Goal: Task Accomplishment & Management: Manage account settings

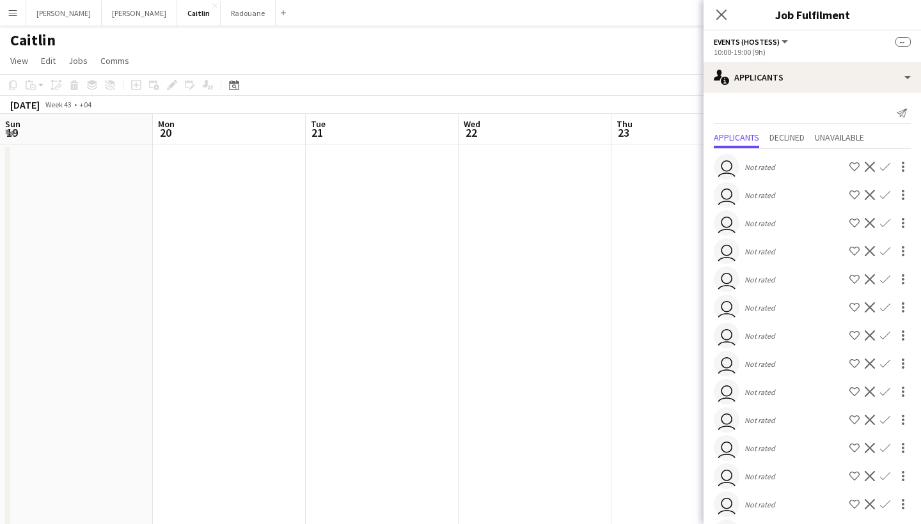
scroll to position [0, 600]
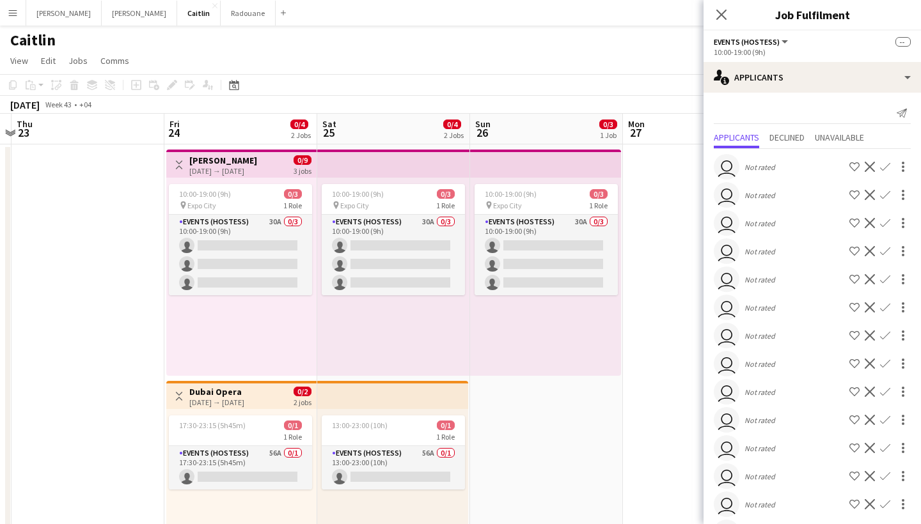
click at [15, 8] on app-icon "Menu" at bounding box center [13, 13] width 10 height 10
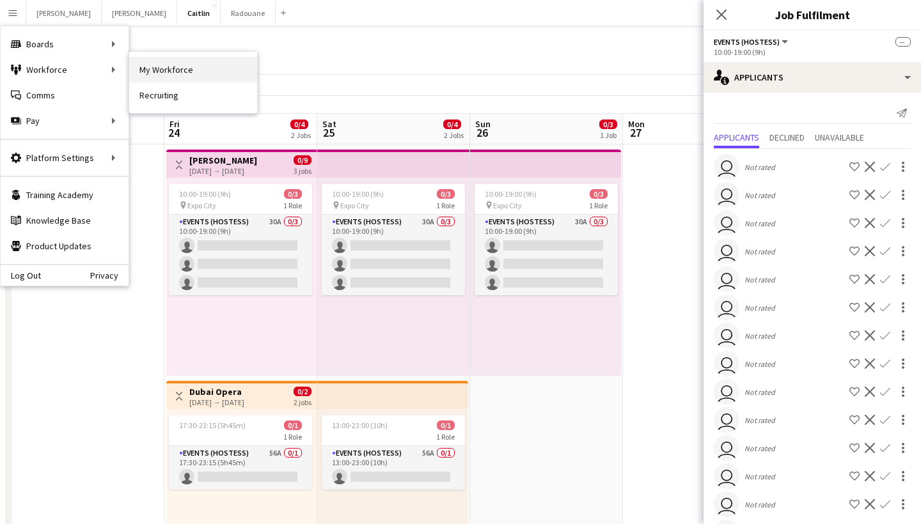
click at [177, 67] on link "My Workforce" at bounding box center [193, 70] width 128 height 26
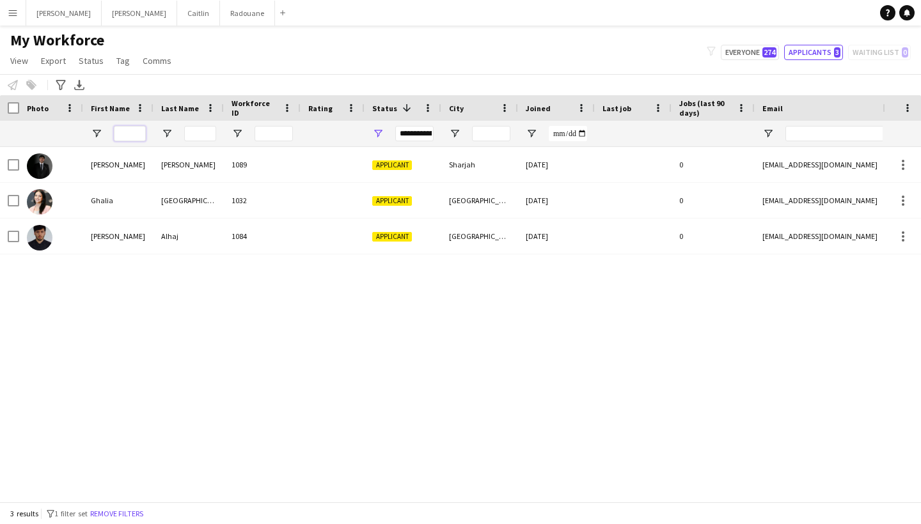
click at [139, 130] on input "First Name Filter Input" at bounding box center [130, 133] width 32 height 15
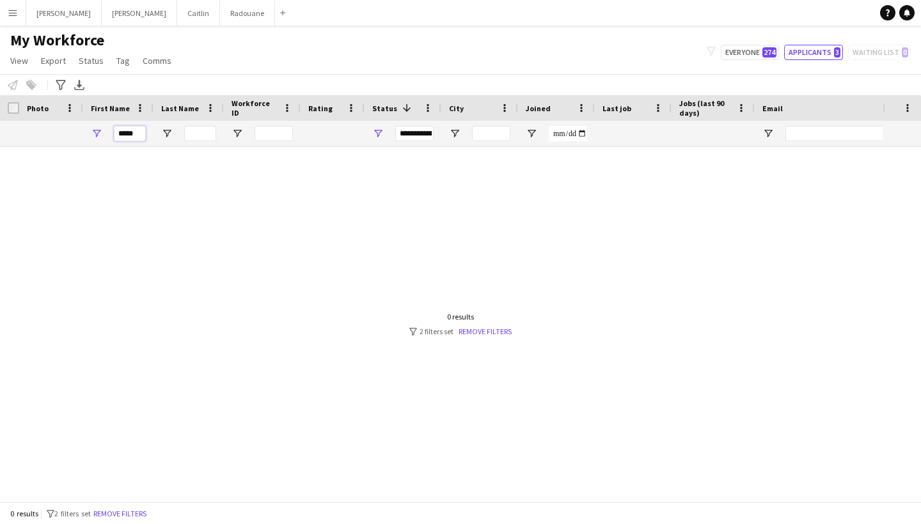
type input "*****"
drag, startPoint x: 494, startPoint y: 30, endPoint x: 490, endPoint y: 331, distance: 300.5
click at [490, 331] on link "Remove filters" at bounding box center [484, 332] width 53 height 10
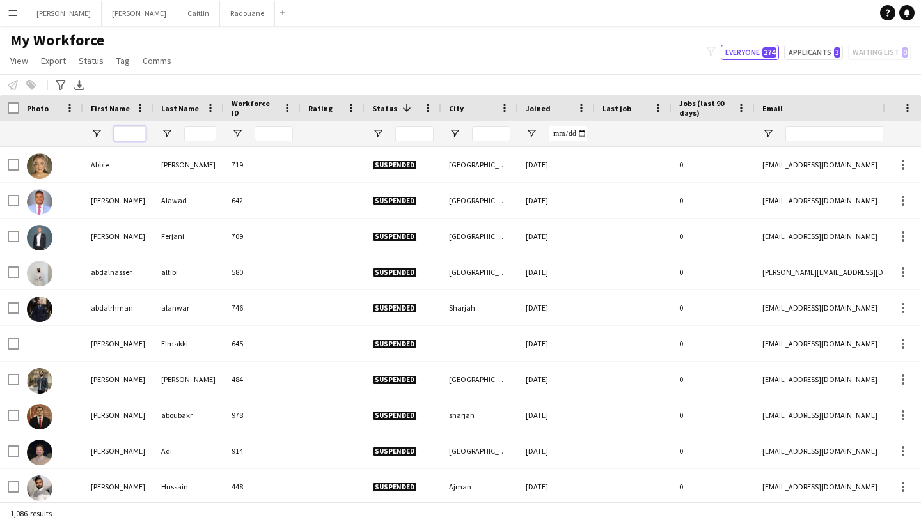
click at [123, 131] on input "First Name Filter Input" at bounding box center [130, 133] width 32 height 15
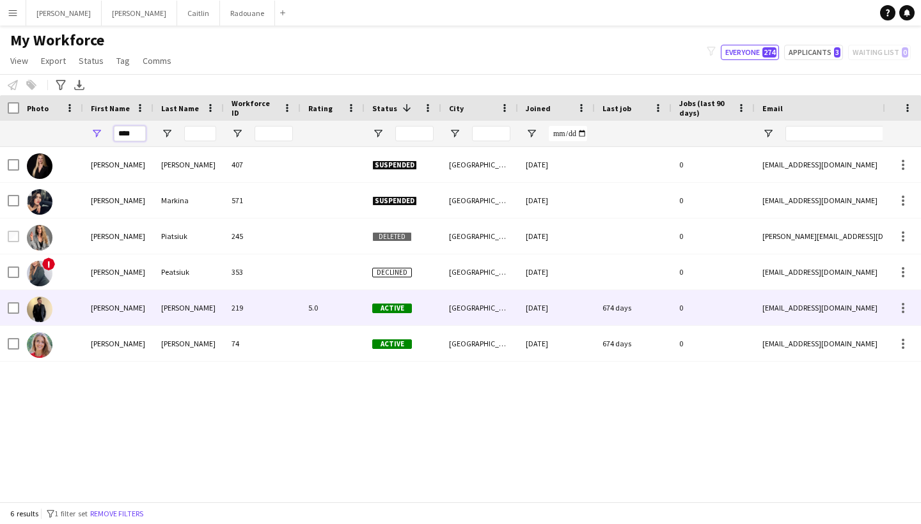
type input "****"
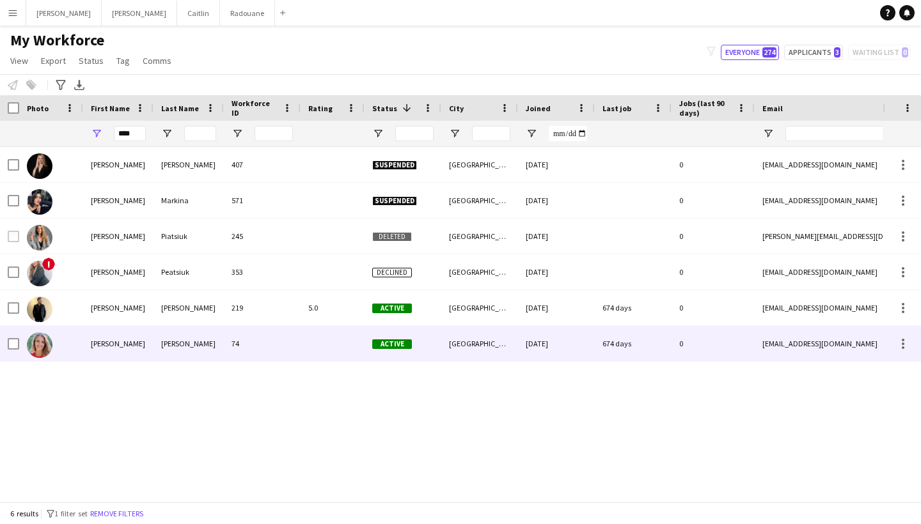
click at [130, 327] on div "[PERSON_NAME]" at bounding box center [118, 343] width 70 height 35
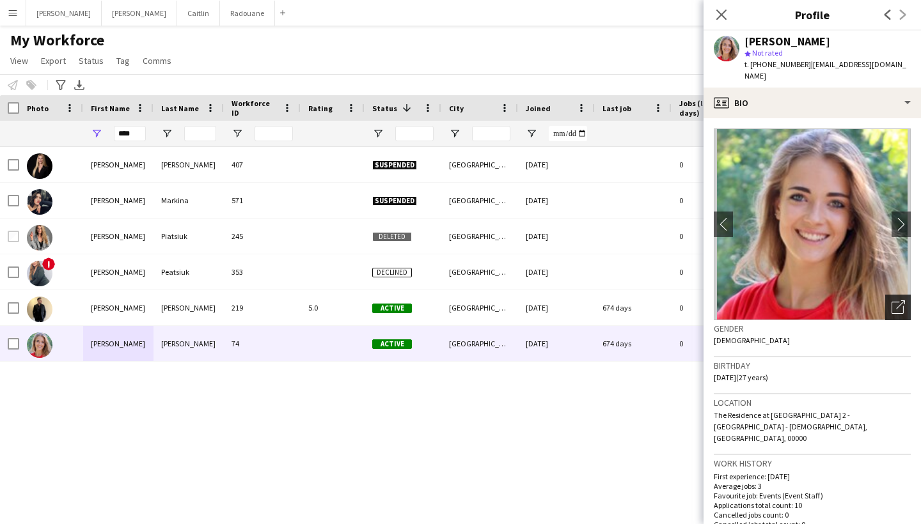
click at [906, 304] on div "Open photos pop-in" at bounding box center [898, 308] width 26 height 26
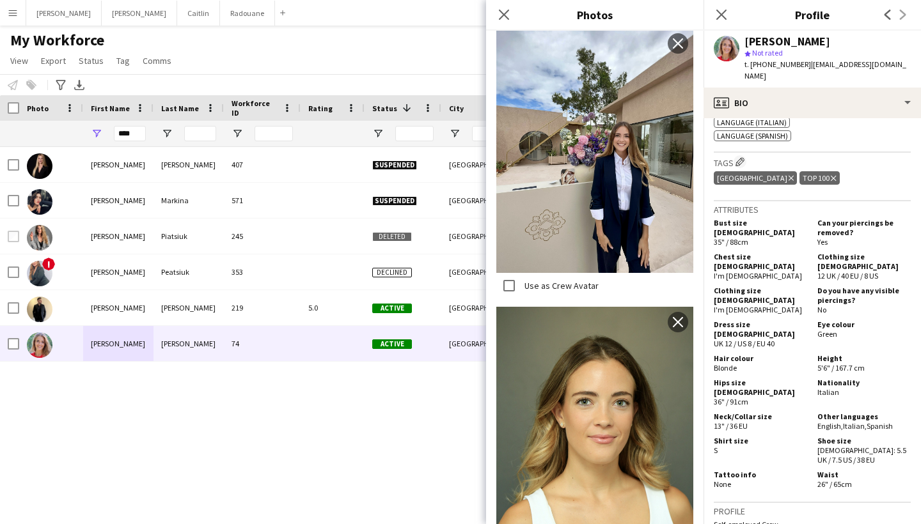
scroll to position [2629, 0]
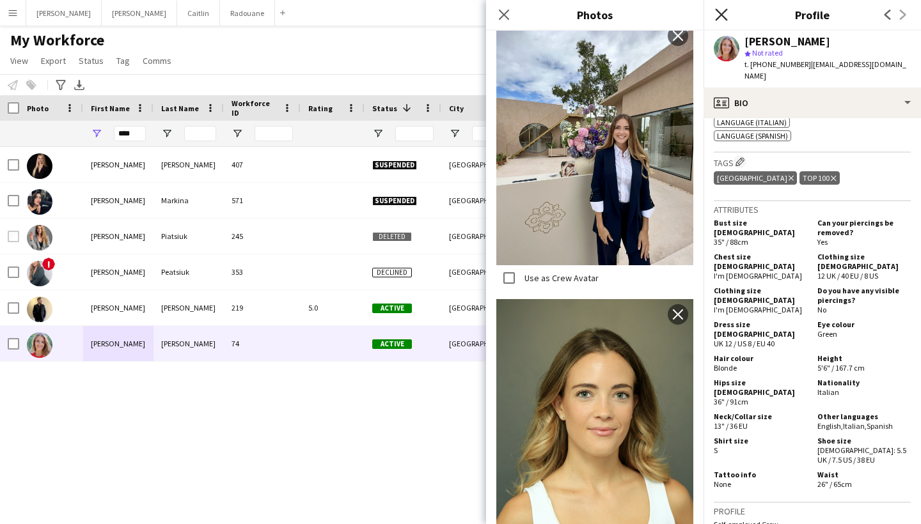
click at [726, 15] on icon "Close pop-in" at bounding box center [721, 14] width 12 height 12
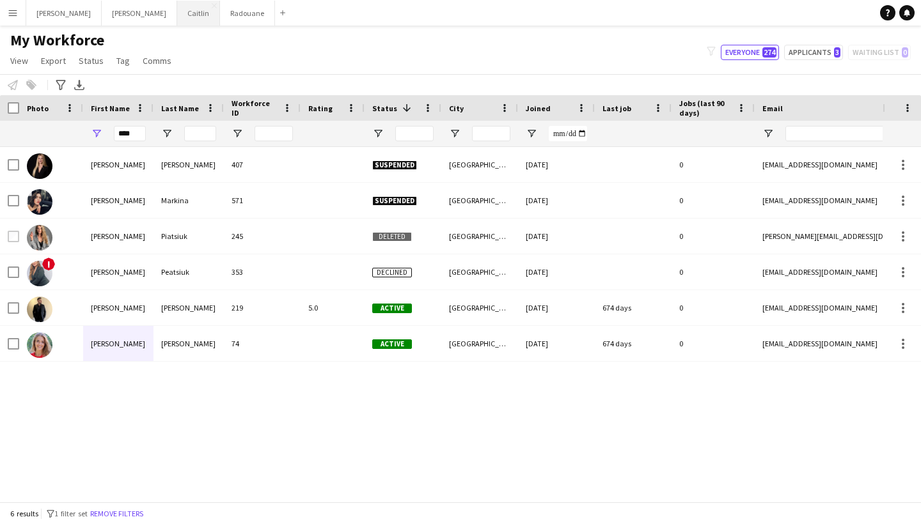
click at [177, 19] on button "[PERSON_NAME]" at bounding box center [198, 13] width 43 height 25
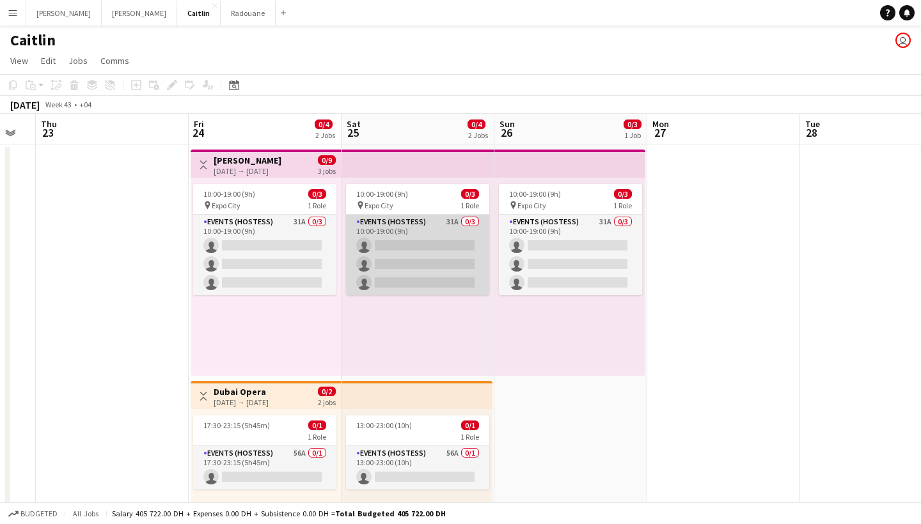
scroll to position [0, 424]
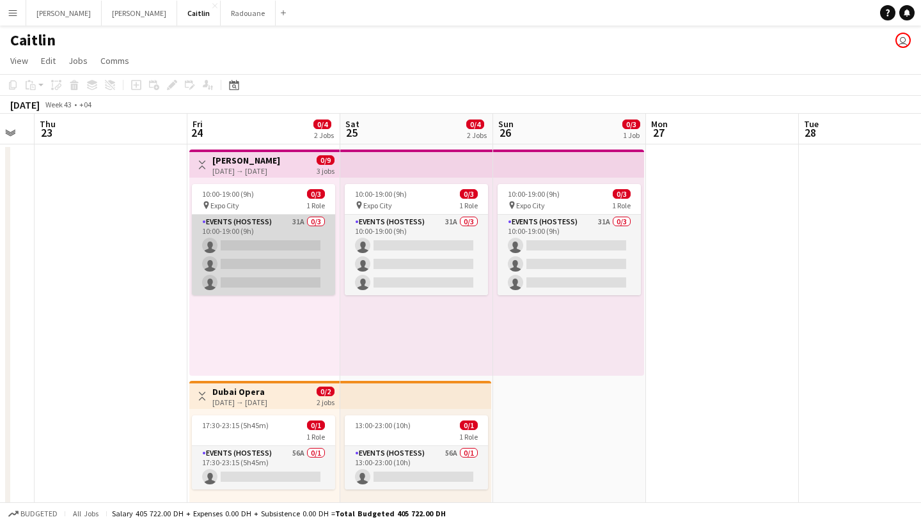
click at [310, 238] on app-card-role "Events (Hostess) 31A 0/3 10:00-19:00 (9h) single-neutral-actions single-neutral…" at bounding box center [263, 255] width 143 height 81
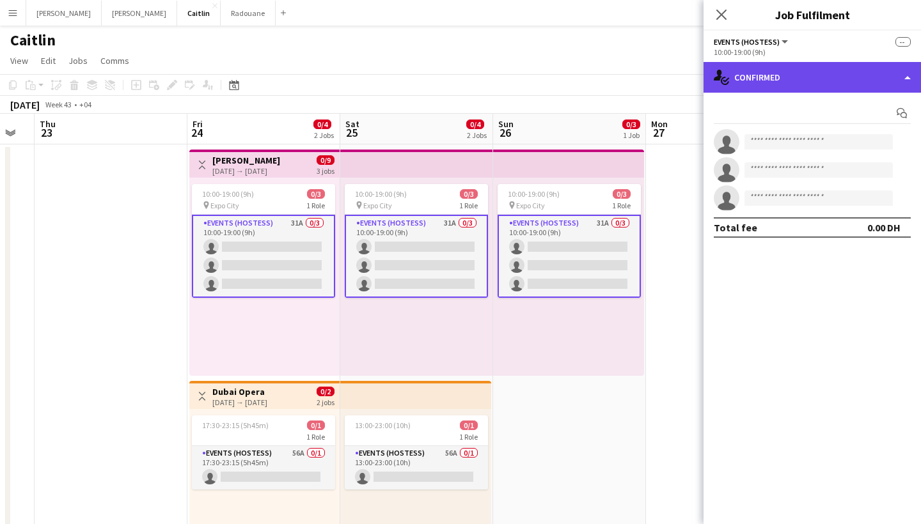
click at [883, 84] on div "single-neutral-actions-check-2 Confirmed" at bounding box center [811, 77] width 217 height 31
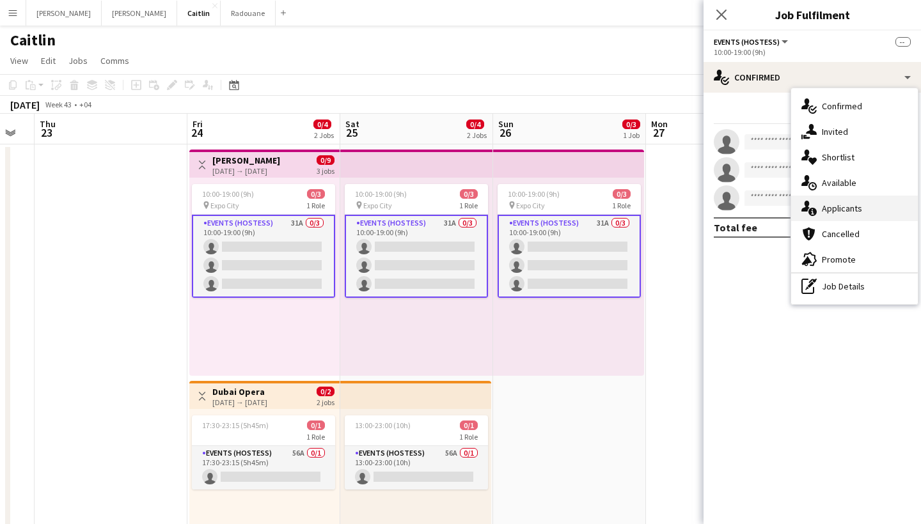
click at [880, 204] on div "single-neutral-actions-information Applicants" at bounding box center [854, 209] width 127 height 26
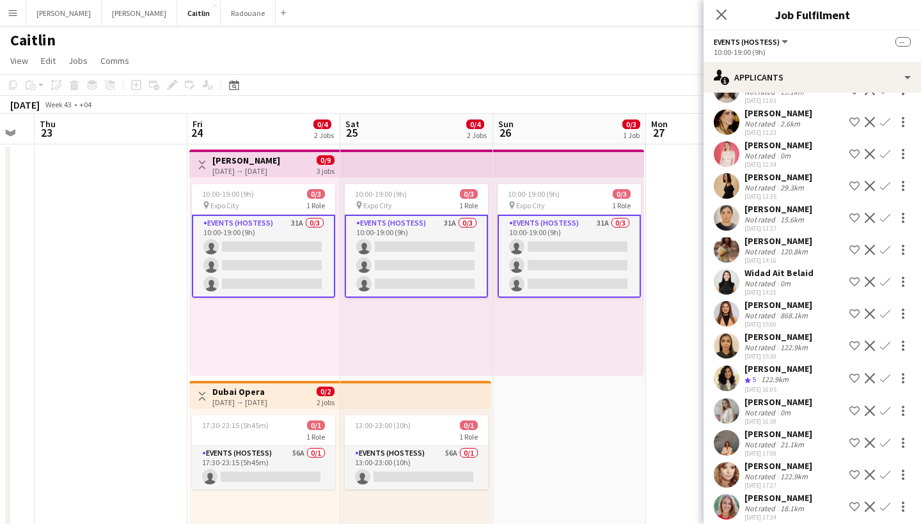
scroll to position [634, 0]
click at [797, 430] on div "[PERSON_NAME]" at bounding box center [778, 436] width 68 height 12
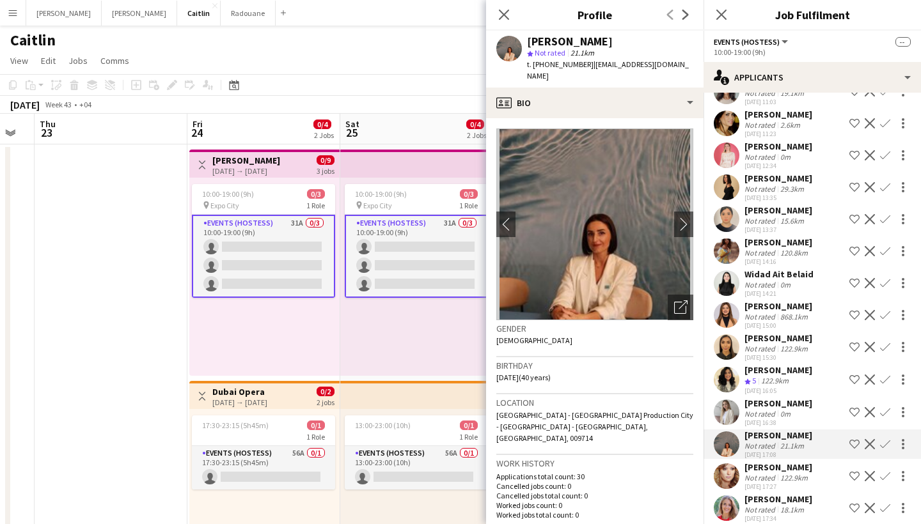
click at [801, 409] on div "Not rated 0m" at bounding box center [778, 414] width 68 height 10
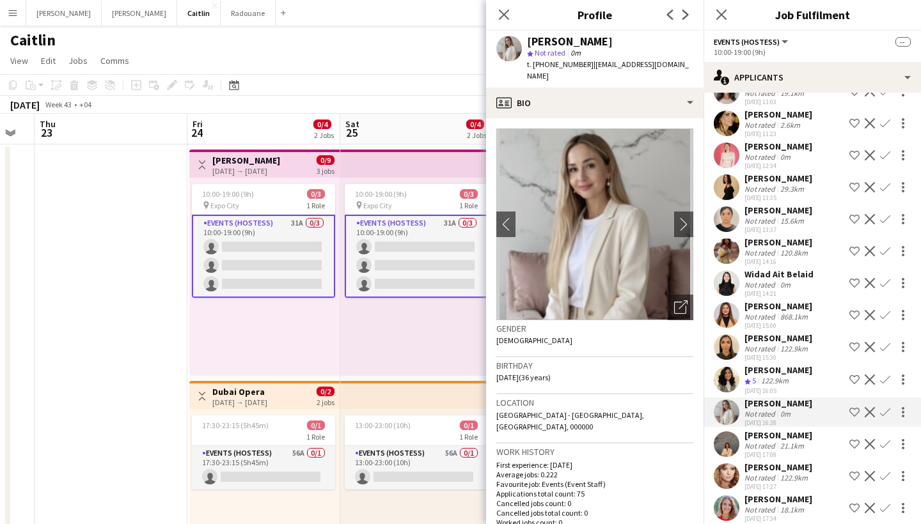
click at [781, 494] on div "[PERSON_NAME]" at bounding box center [778, 500] width 68 height 12
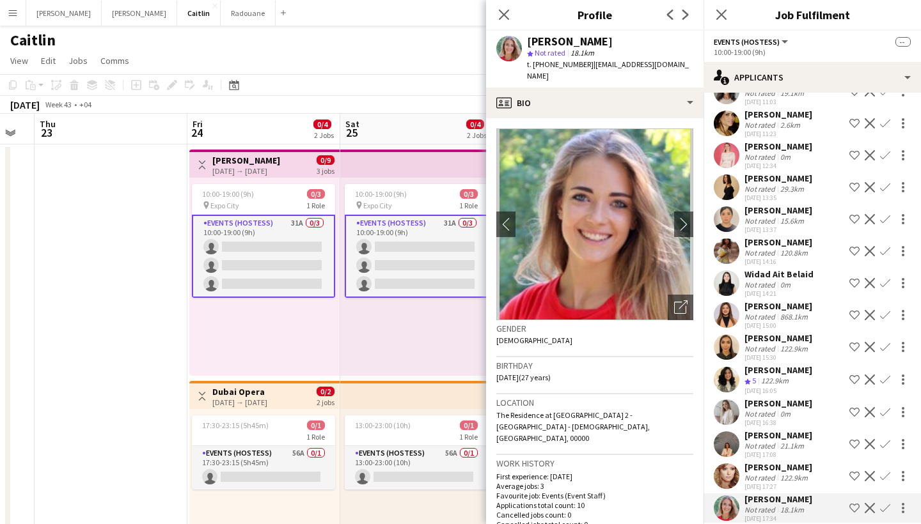
click at [783, 473] on div "122.9km" at bounding box center [794, 478] width 33 height 10
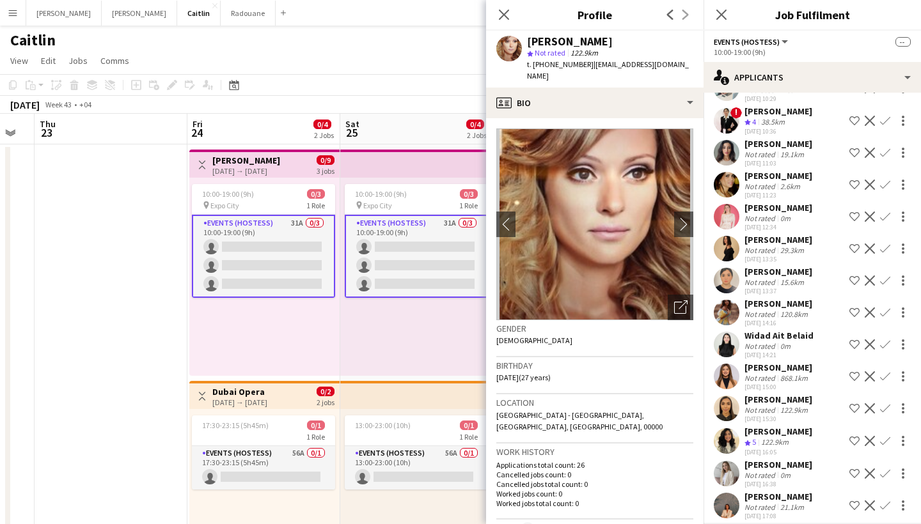
scroll to position [571, 0]
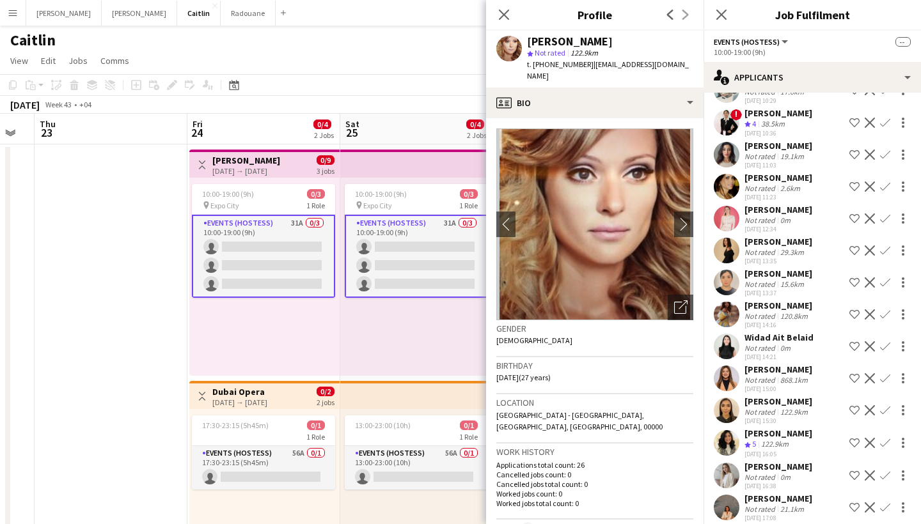
click at [801, 343] on div "Not rated 0m" at bounding box center [778, 348] width 69 height 10
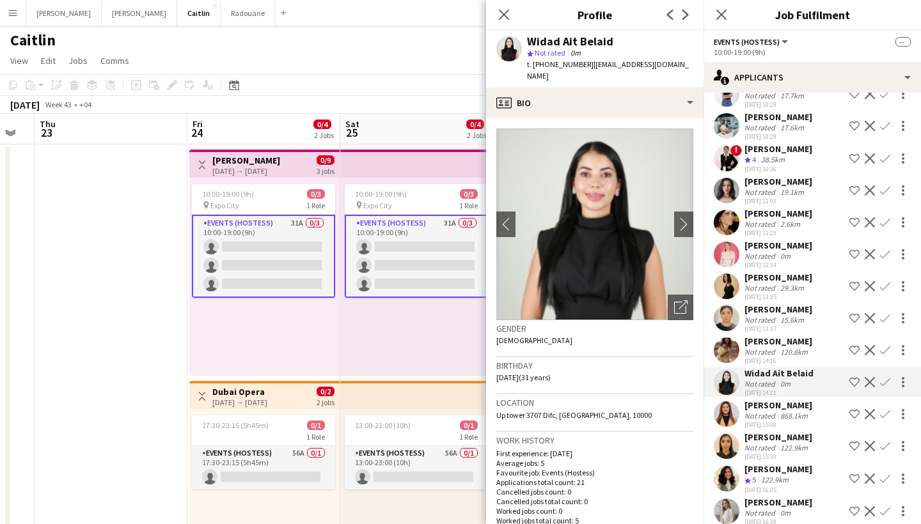
scroll to position [531, 0]
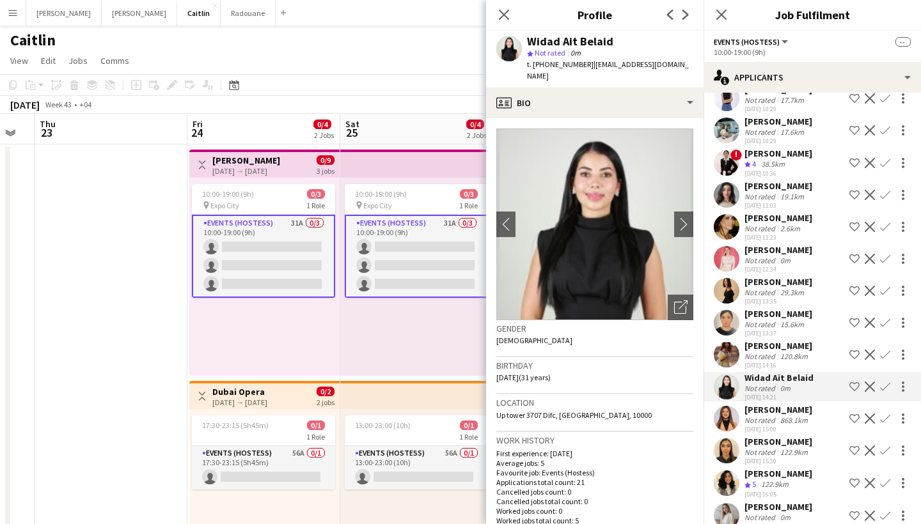
click at [808, 288] on div "Not rated 29.3km" at bounding box center [778, 293] width 68 height 10
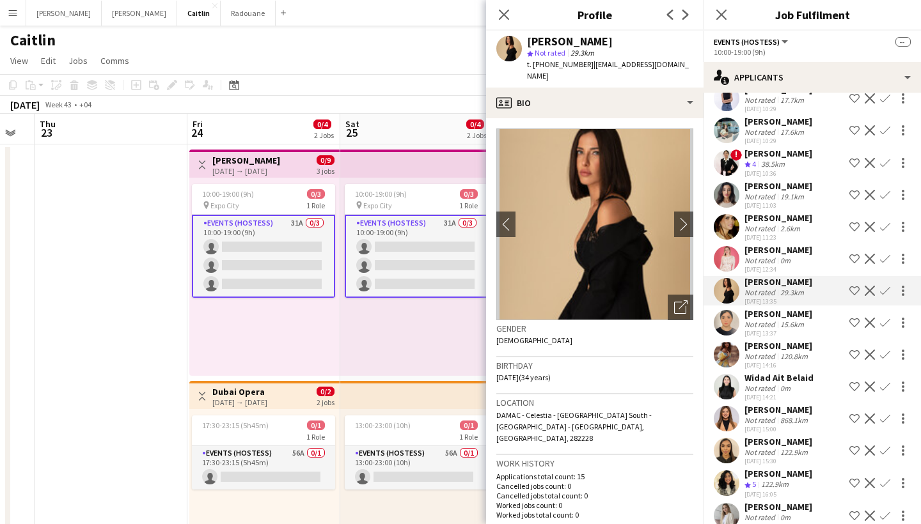
scroll to position [493, 0]
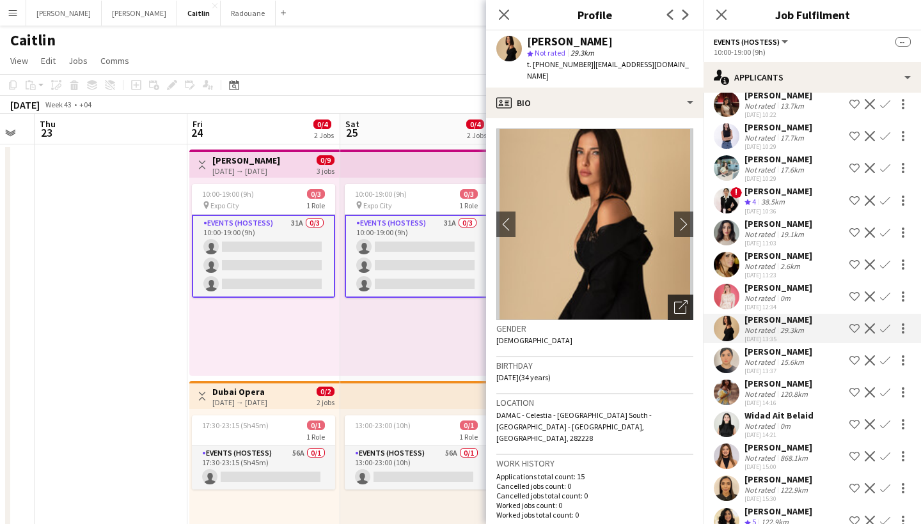
click at [673, 295] on div "Open photos pop-in" at bounding box center [681, 308] width 26 height 26
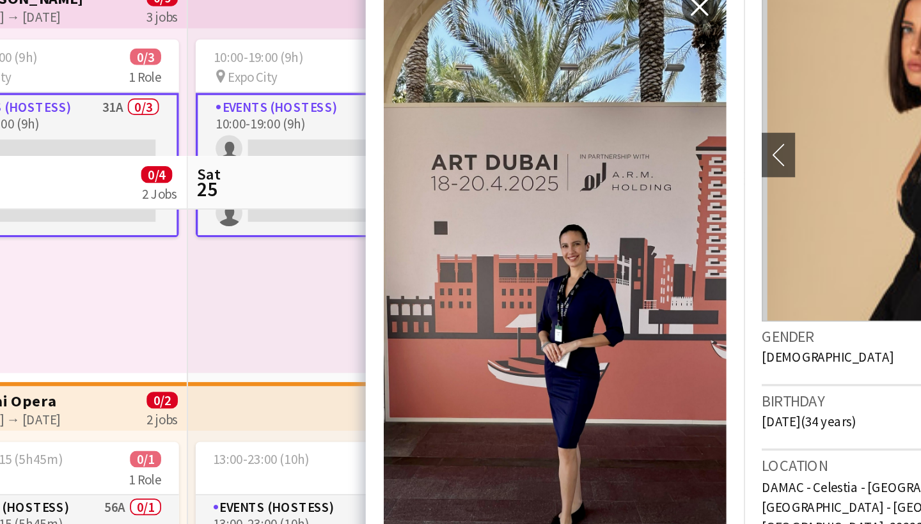
scroll to position [0, 0]
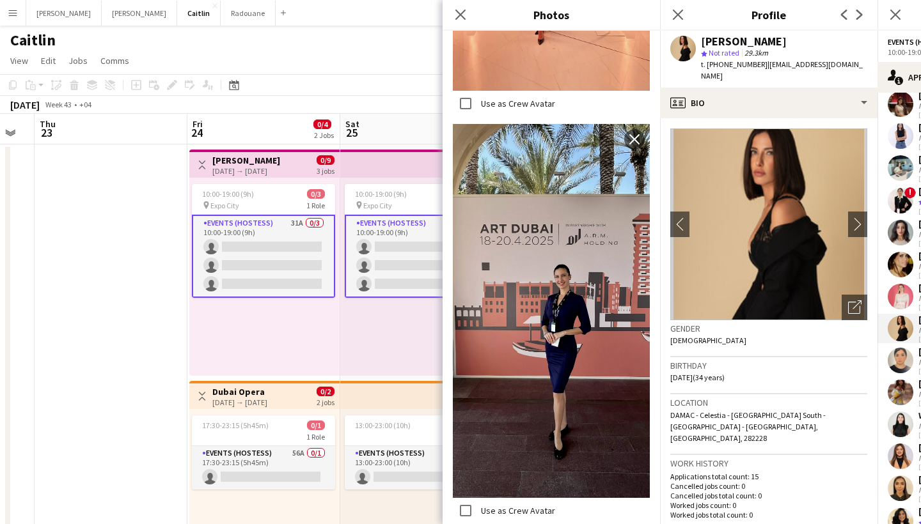
click at [24, 13] on button "Menu" at bounding box center [13, 13] width 26 height 26
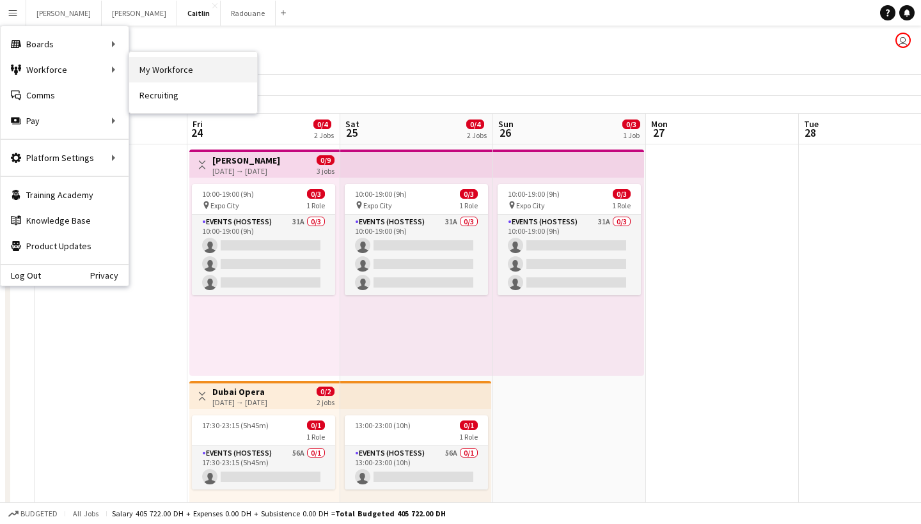
click at [153, 69] on link "My Workforce" at bounding box center [193, 70] width 128 height 26
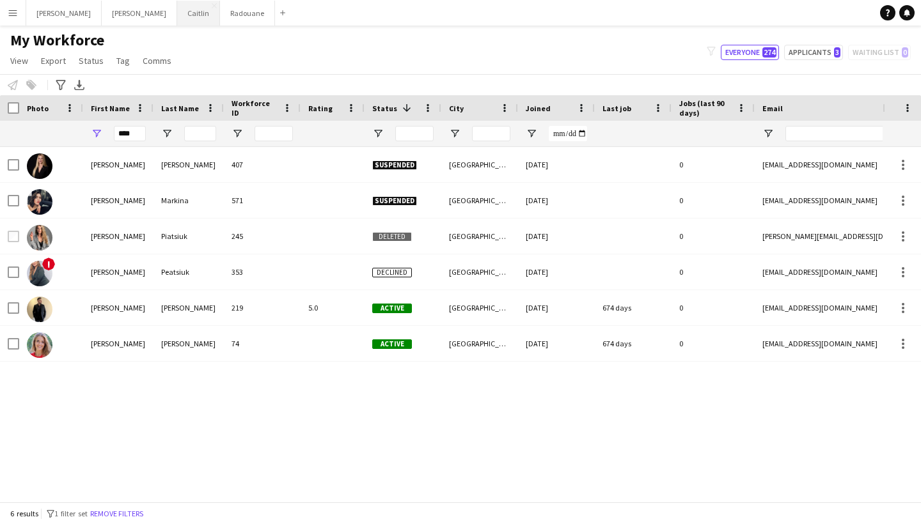
click at [177, 19] on button "[PERSON_NAME]" at bounding box center [198, 13] width 43 height 25
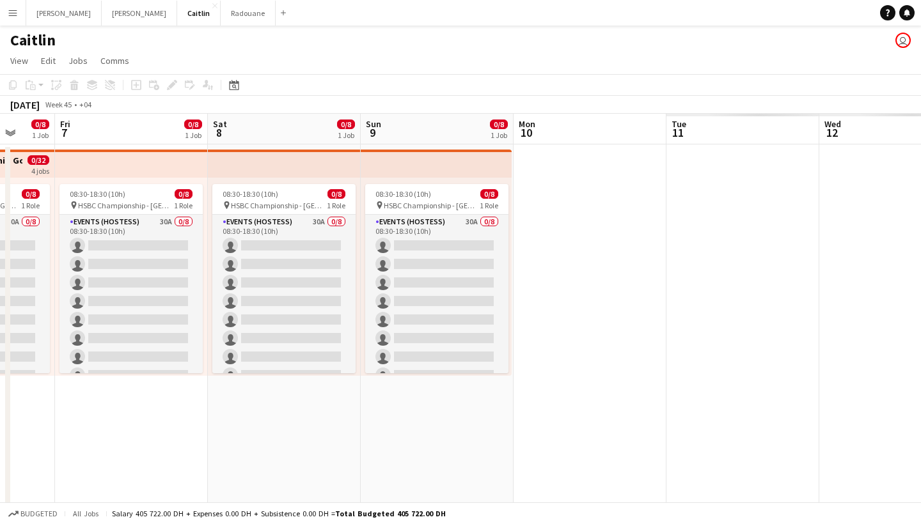
scroll to position [0, 379]
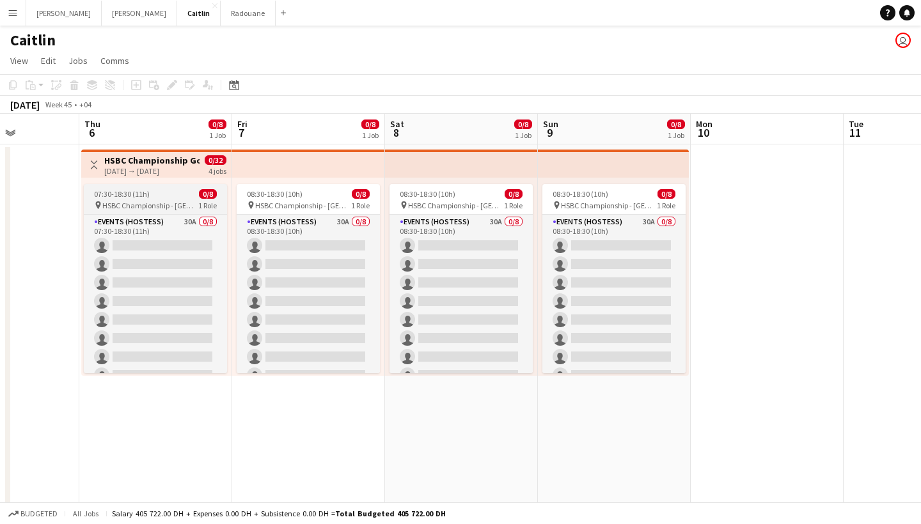
click at [196, 194] on div "07:30-18:30 (11h) 0/8" at bounding box center [155, 194] width 143 height 10
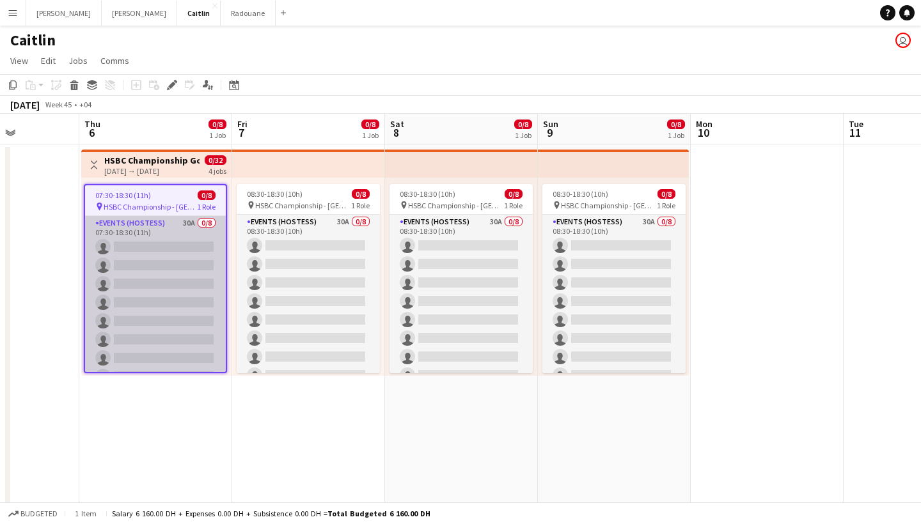
click at [179, 261] on app-card-role "Events (Hostess) 30A 0/8 07:30-18:30 (11h) single-neutral-actions single-neutra…" at bounding box center [155, 302] width 141 height 173
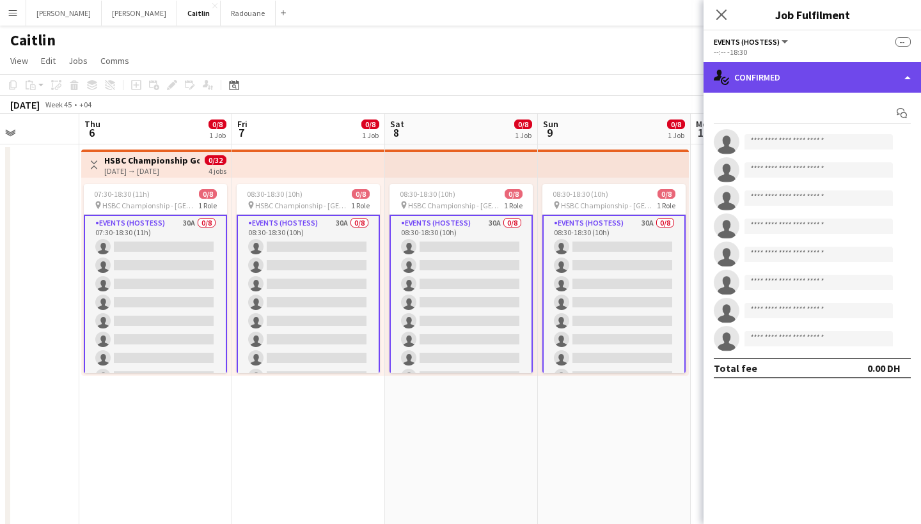
click at [760, 83] on div "single-neutral-actions-check-2 Confirmed" at bounding box center [811, 77] width 217 height 31
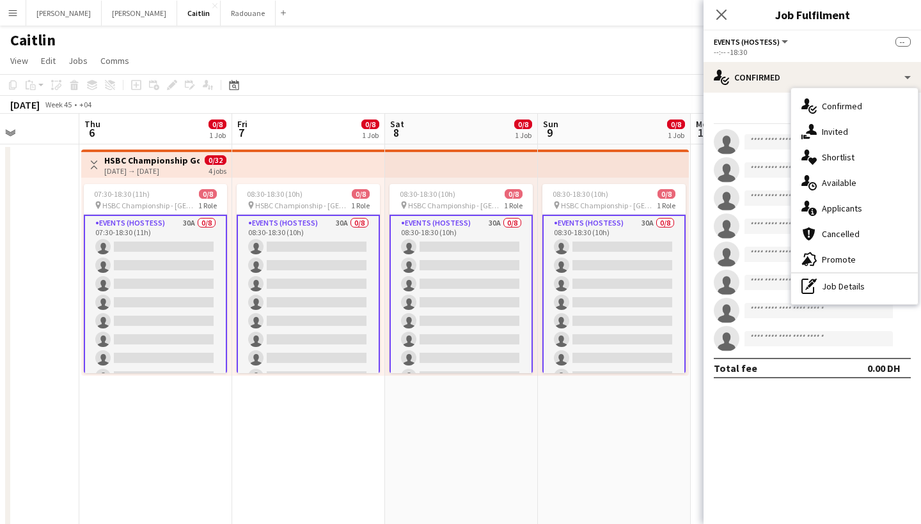
click at [824, 205] on span "Applicants" at bounding box center [842, 209] width 40 height 12
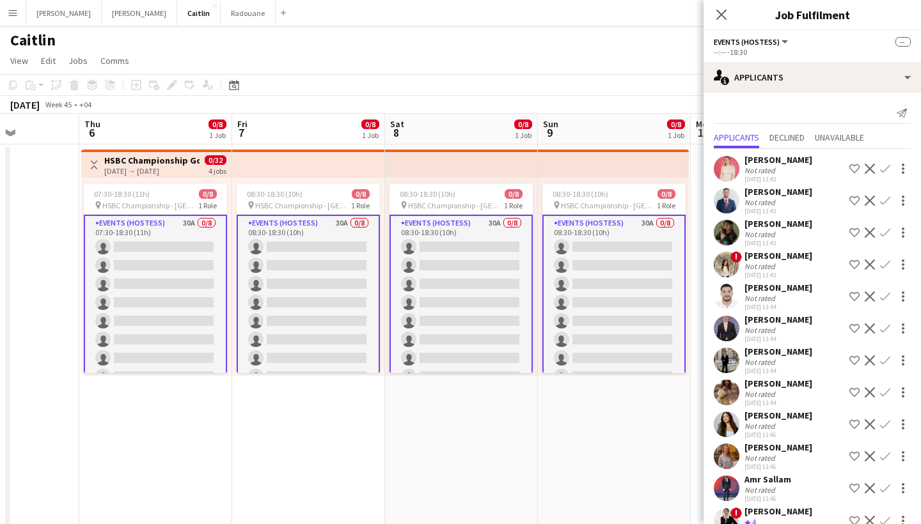
scroll to position [0, 0]
click at [17, 20] on button "Menu" at bounding box center [13, 13] width 26 height 26
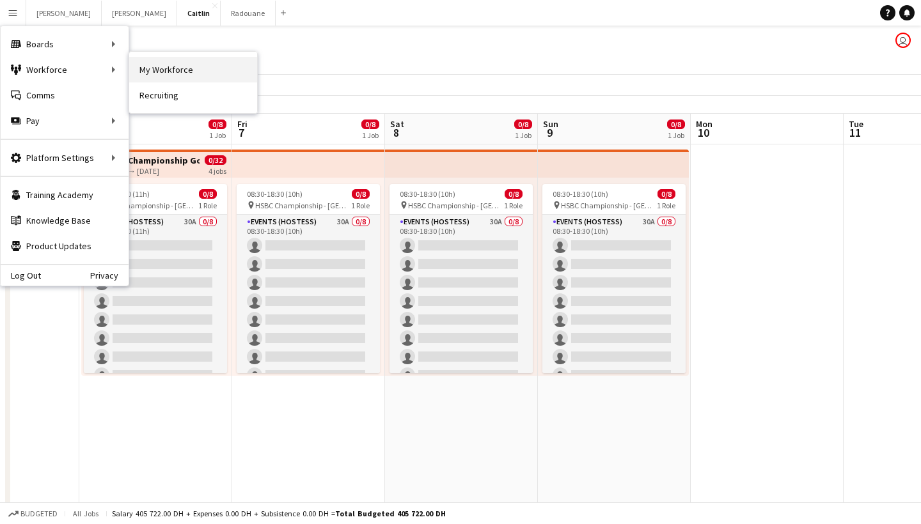
click at [165, 76] on link "My Workforce" at bounding box center [193, 70] width 128 height 26
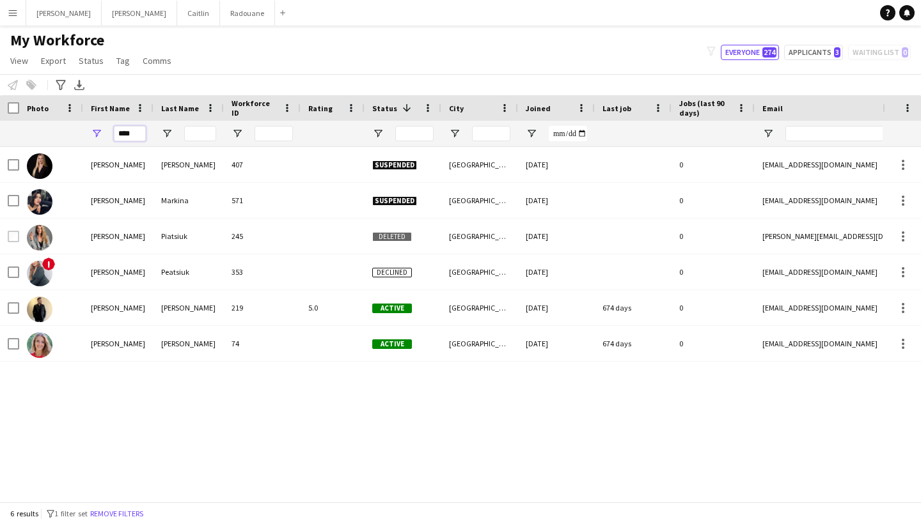
click at [135, 132] on input "****" at bounding box center [130, 133] width 32 height 15
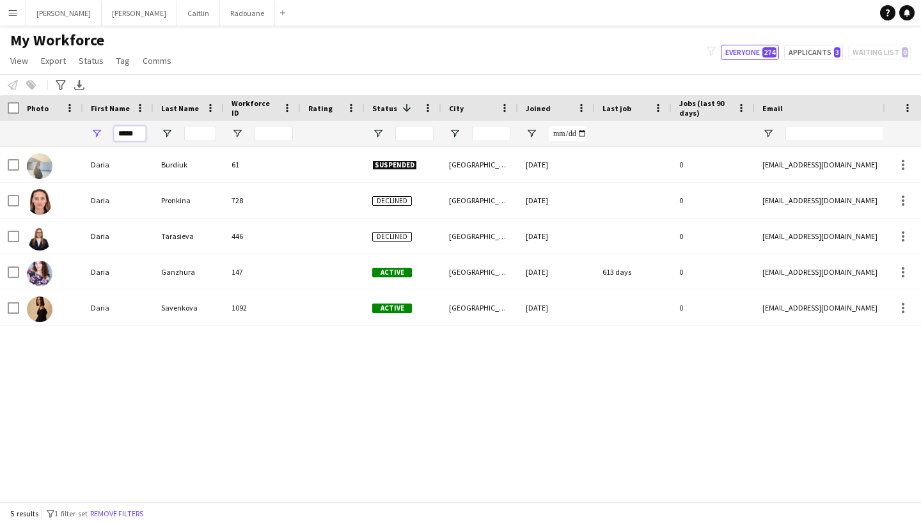
type input "*****"
drag, startPoint x: 135, startPoint y: 154, endPoint x: 129, endPoint y: 295, distance: 140.8
click at [129, 294] on div "Daria" at bounding box center [118, 307] width 70 height 35
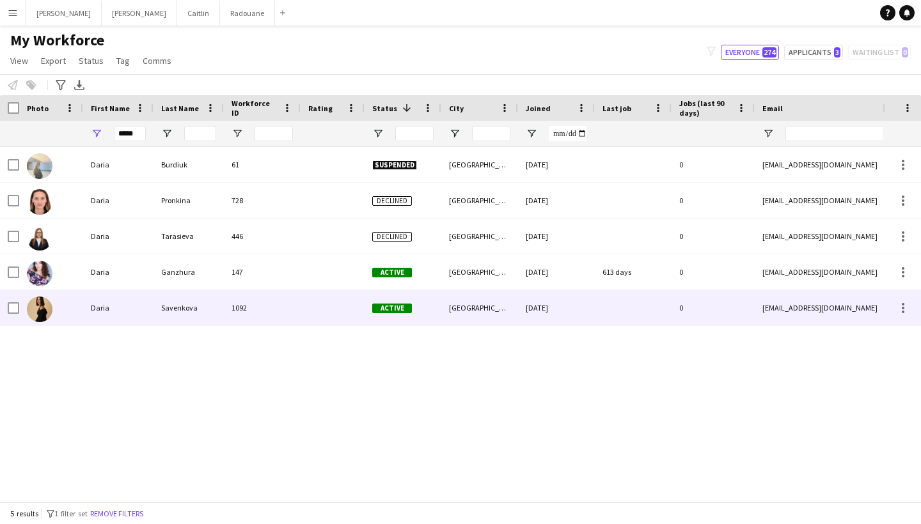
click at [129, 295] on div "Daria" at bounding box center [118, 307] width 70 height 35
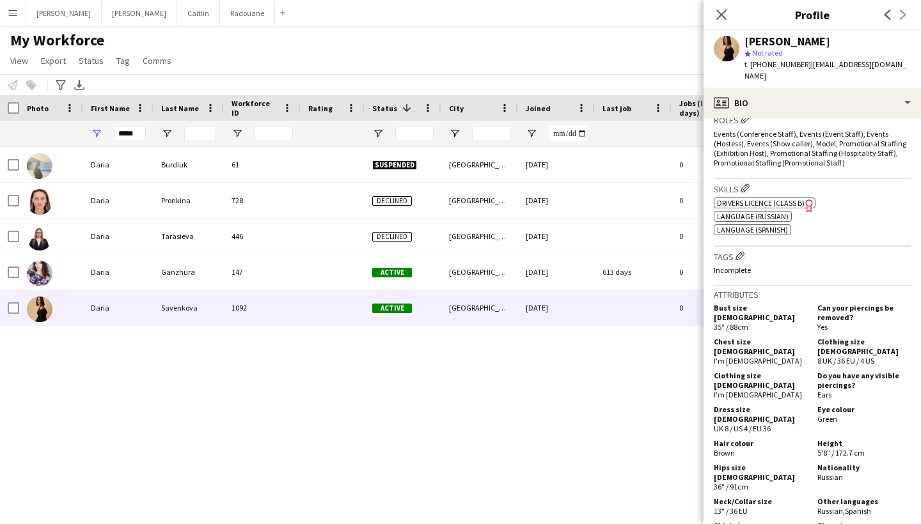
scroll to position [426, 0]
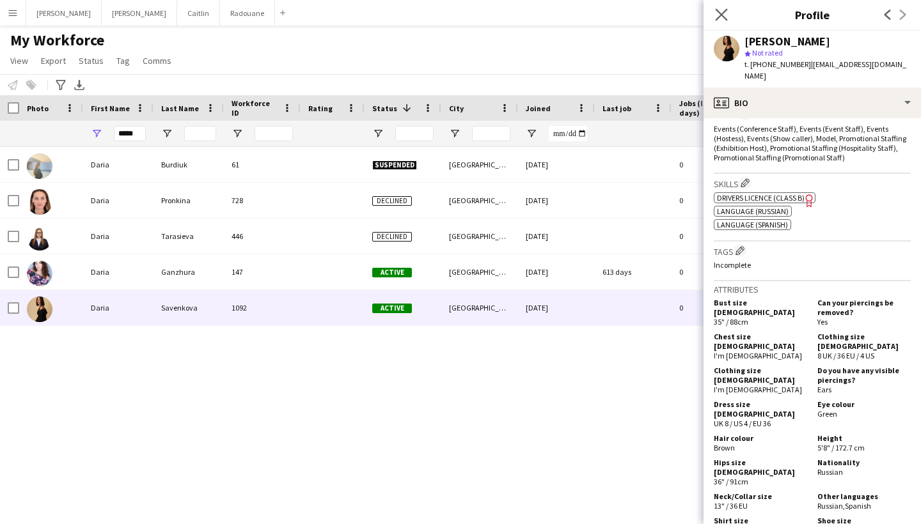
click at [723, 20] on icon "Close pop-in" at bounding box center [721, 14] width 12 height 12
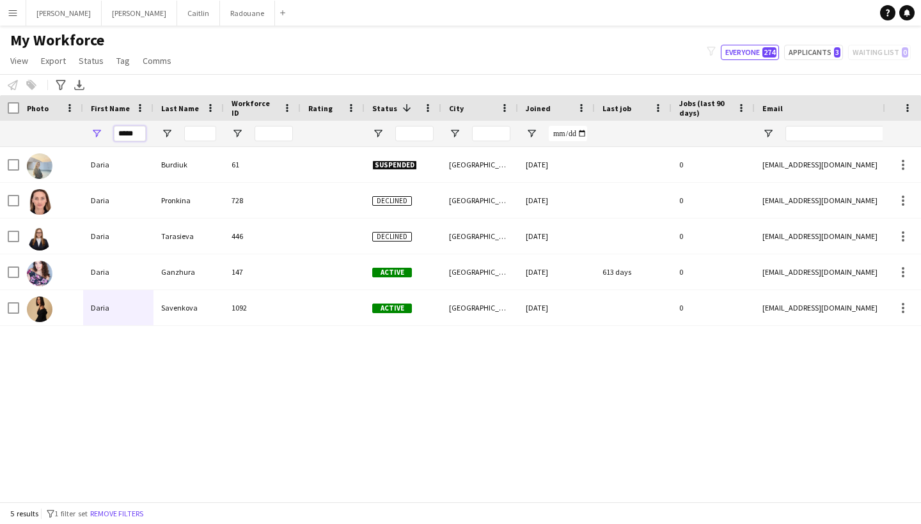
click at [132, 134] on input "*****" at bounding box center [130, 133] width 32 height 15
click at [132, 133] on input "*****" at bounding box center [130, 133] width 32 height 15
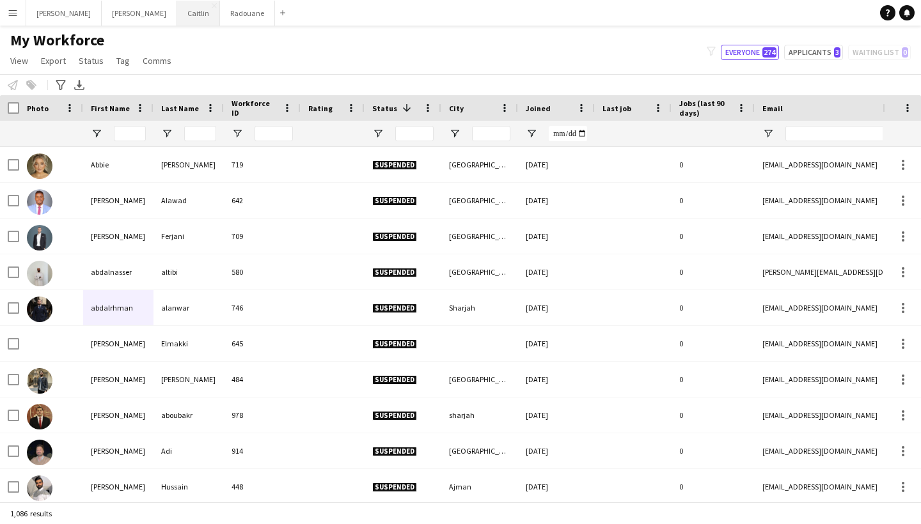
click at [177, 16] on button "[PERSON_NAME]" at bounding box center [198, 13] width 43 height 25
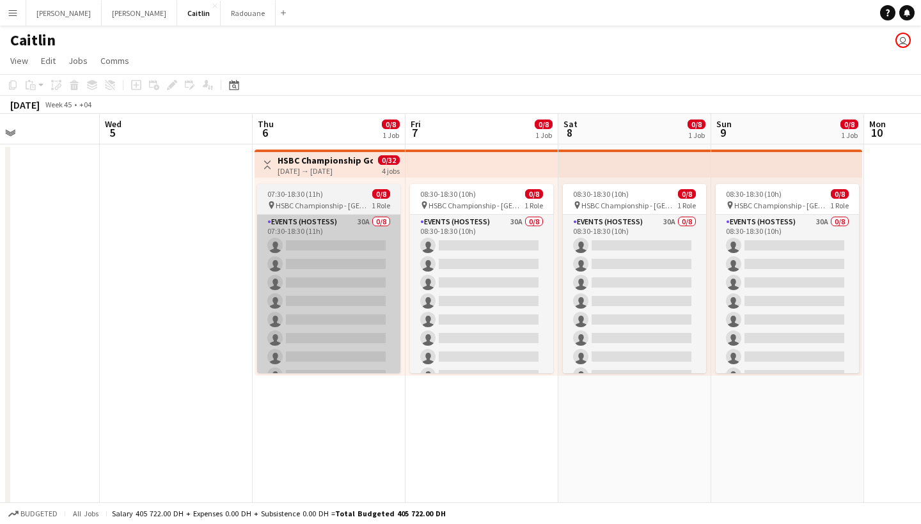
scroll to position [0, 519]
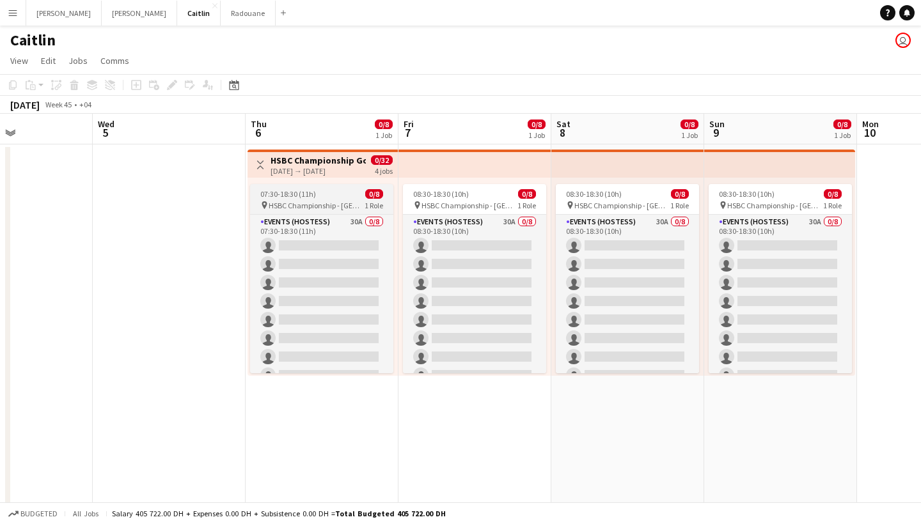
click at [360, 196] on div "07:30-18:30 (11h) 0/8" at bounding box center [321, 194] width 143 height 10
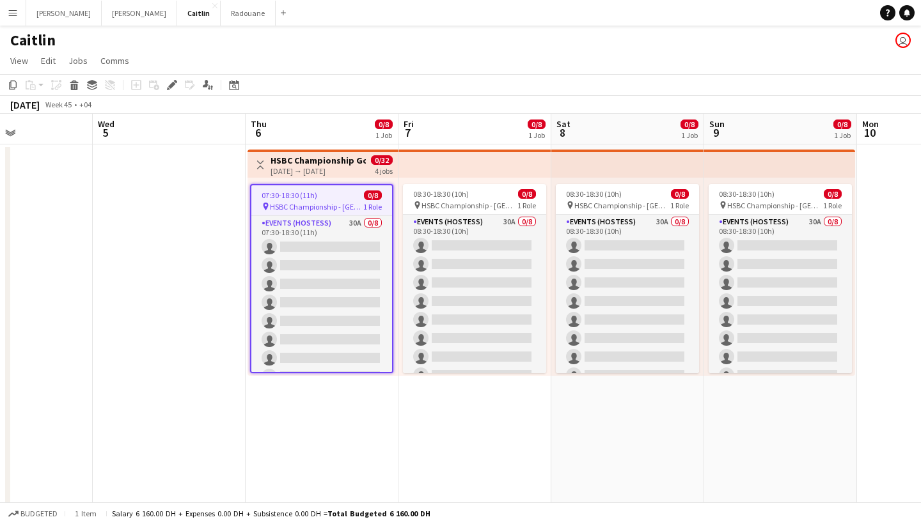
click at [328, 169] on div "[DATE] → [DATE]" at bounding box center [317, 171] width 95 height 10
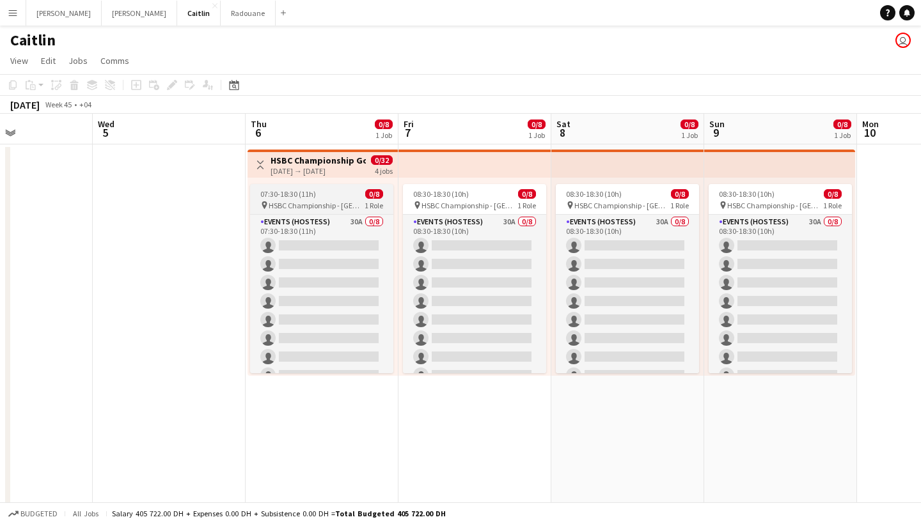
click at [331, 196] on div "07:30-18:30 (11h) 0/8" at bounding box center [321, 194] width 143 height 10
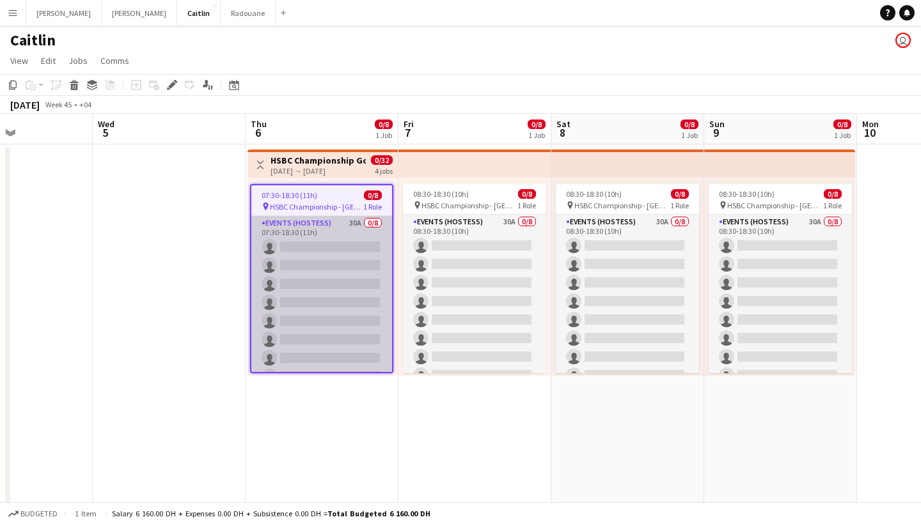
click at [347, 239] on app-card-role "Events (Hostess) 30A 0/8 07:30-18:30 (11h) single-neutral-actions single-neutra…" at bounding box center [321, 302] width 141 height 173
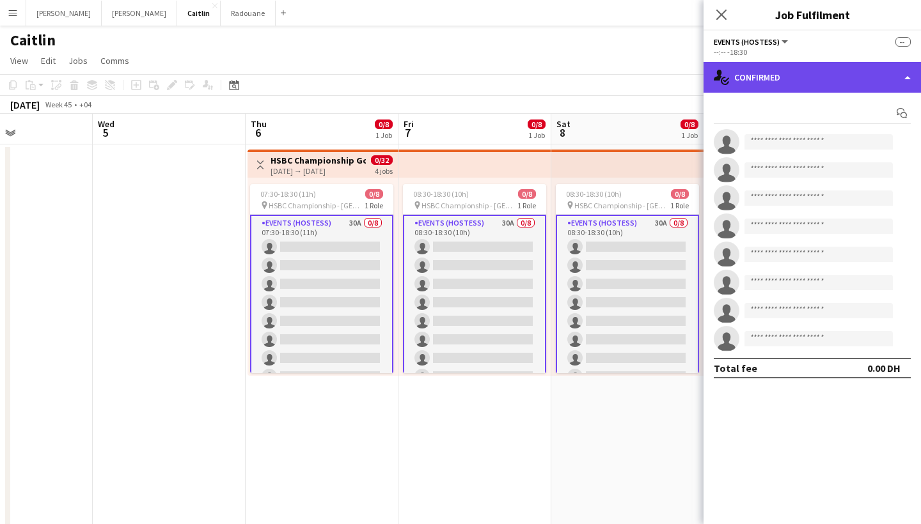
click at [899, 80] on div "single-neutral-actions-check-2 Confirmed" at bounding box center [811, 77] width 217 height 31
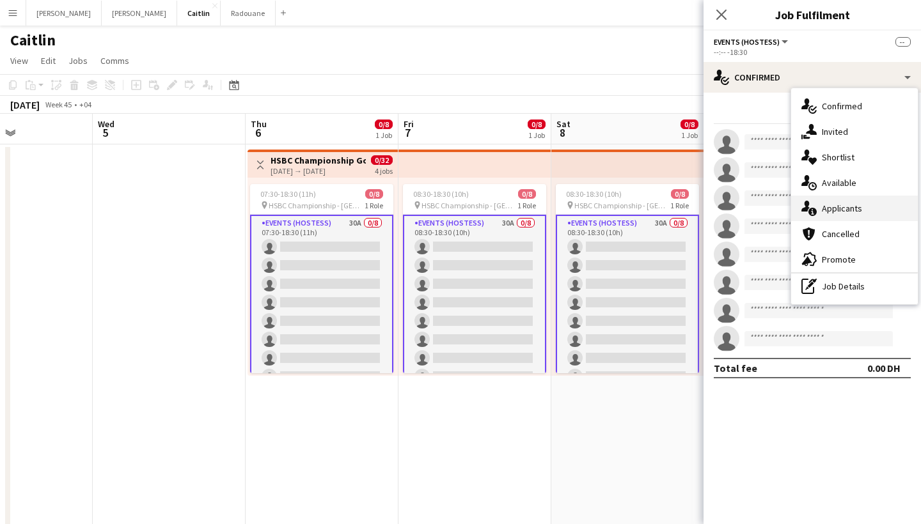
click at [865, 202] on div "single-neutral-actions-information Applicants" at bounding box center [854, 209] width 127 height 26
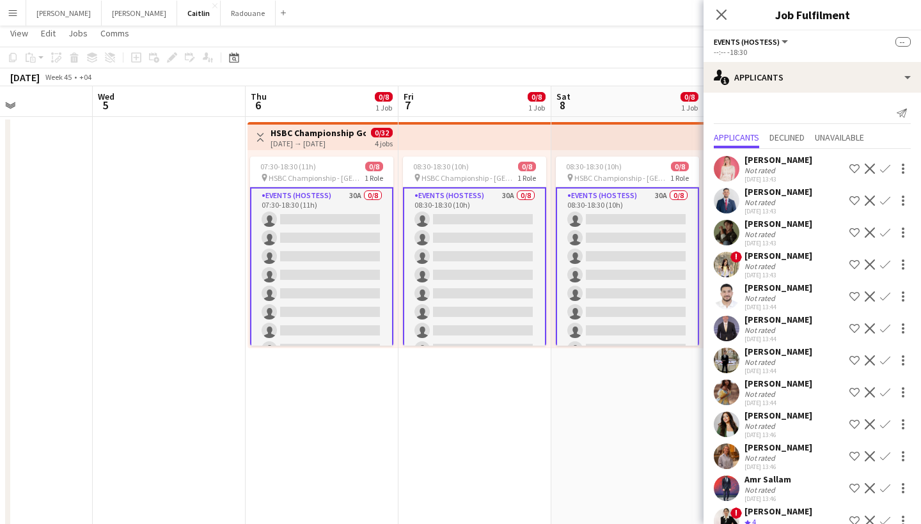
scroll to position [0, 0]
click at [356, 195] on app-card-role "Events (Hostess) 30A 0/8 07:30-18:30 (11h) single-neutral-actions single-neutra…" at bounding box center [321, 275] width 143 height 176
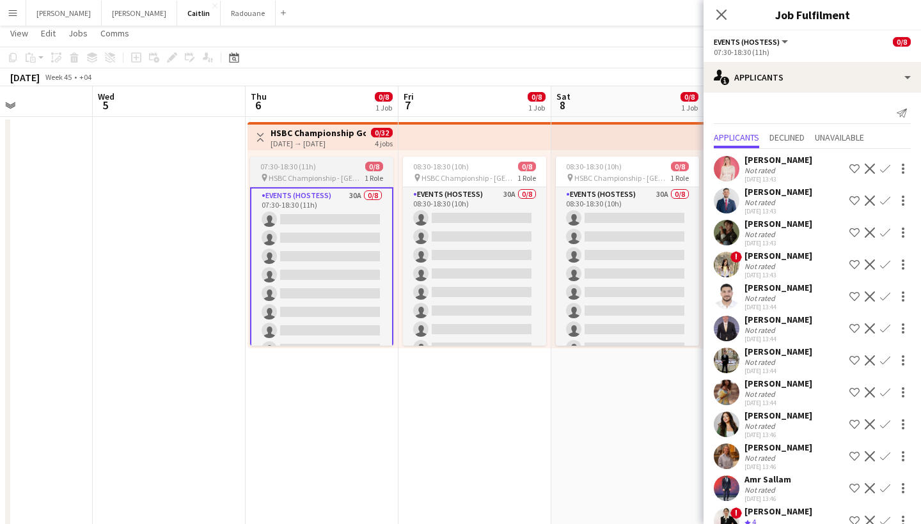
click at [357, 178] on span "HSBC Championship - [GEOGRAPHIC_DATA]" at bounding box center [317, 178] width 96 height 10
